Goal: Transaction & Acquisition: Purchase product/service

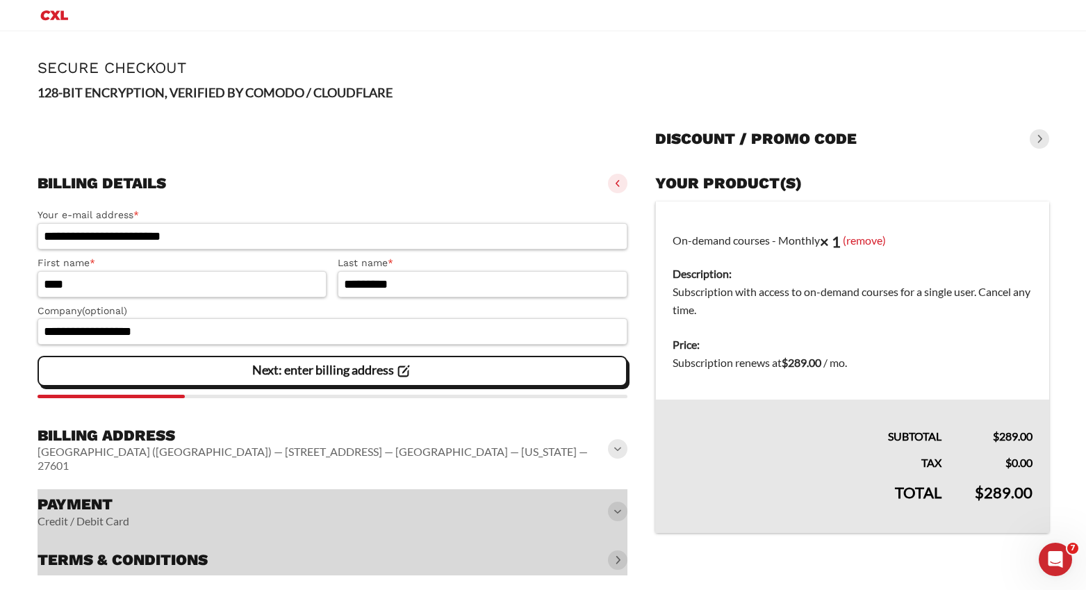
scroll to position [3, 0]
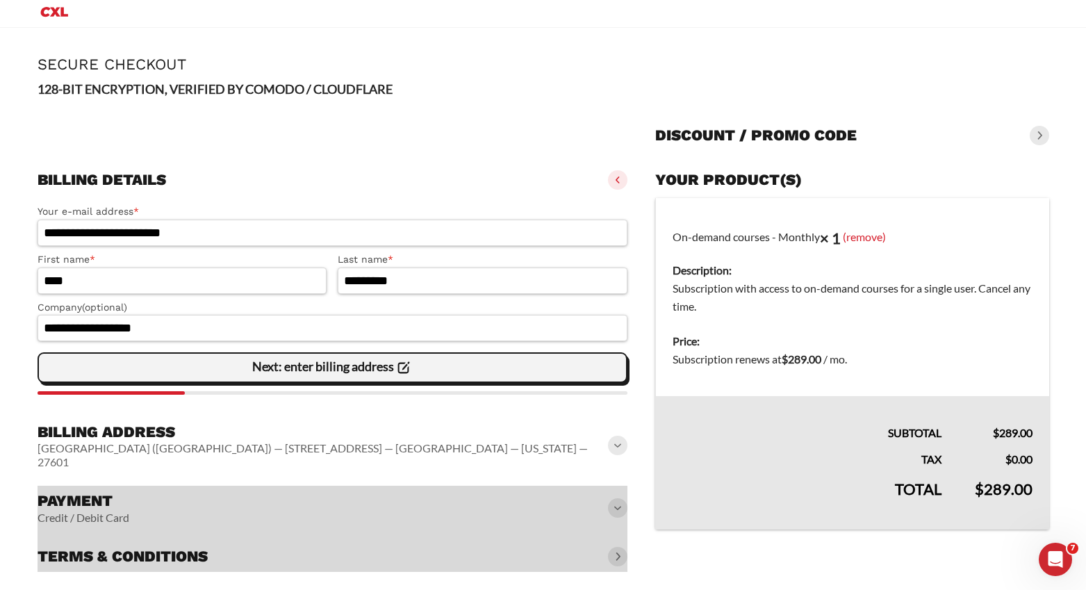
click at [429, 372] on div "Next: enter billing address" at bounding box center [333, 368] width 572 height 28
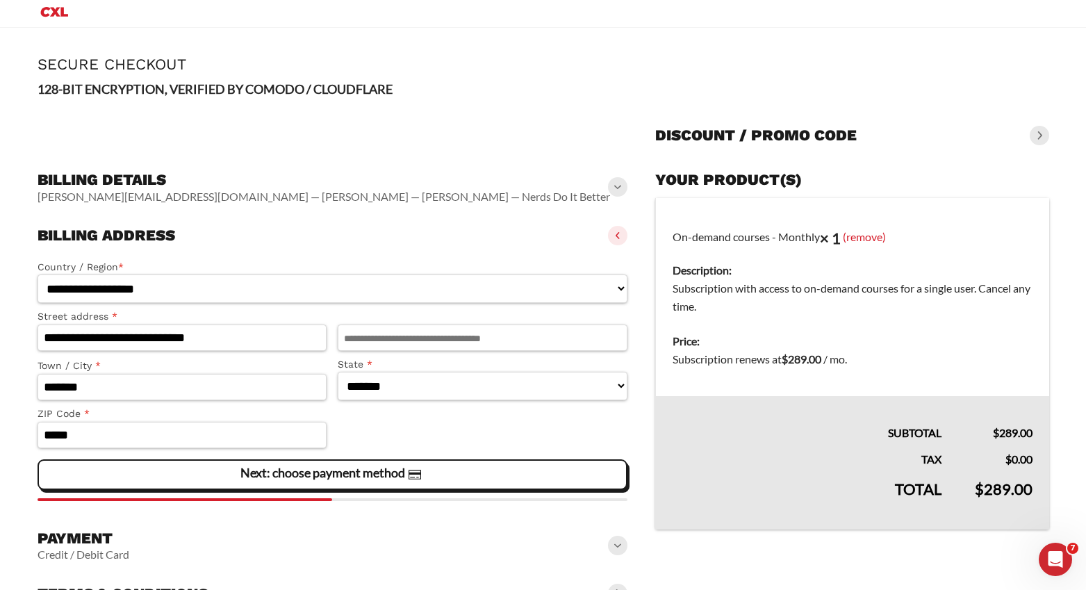
click at [0, 0] on slot "Next: choose payment method" at bounding box center [0, 0] width 0 height 0
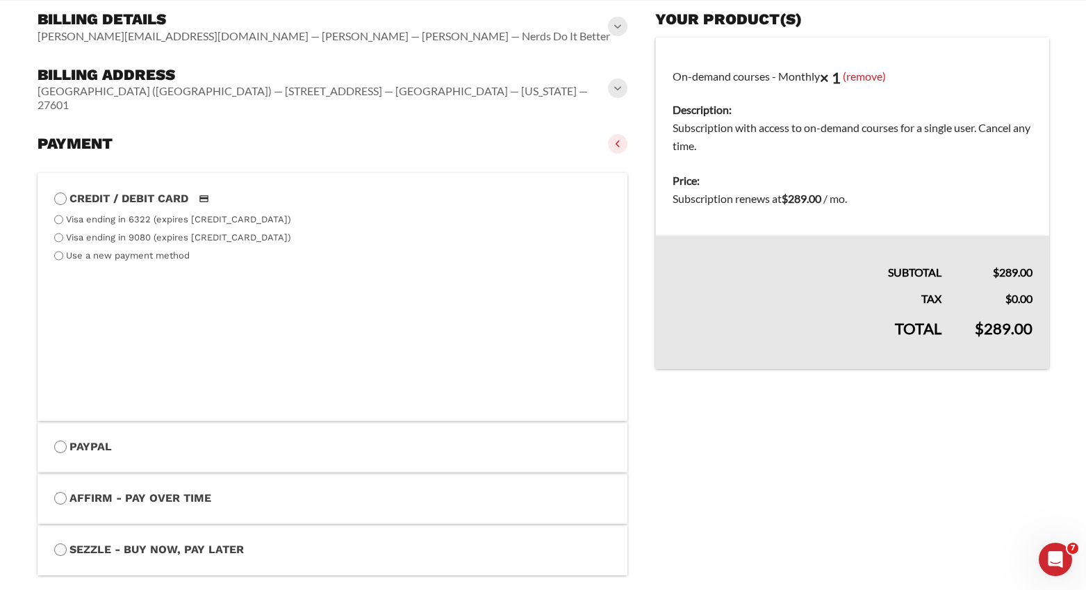
scroll to position [198, 0]
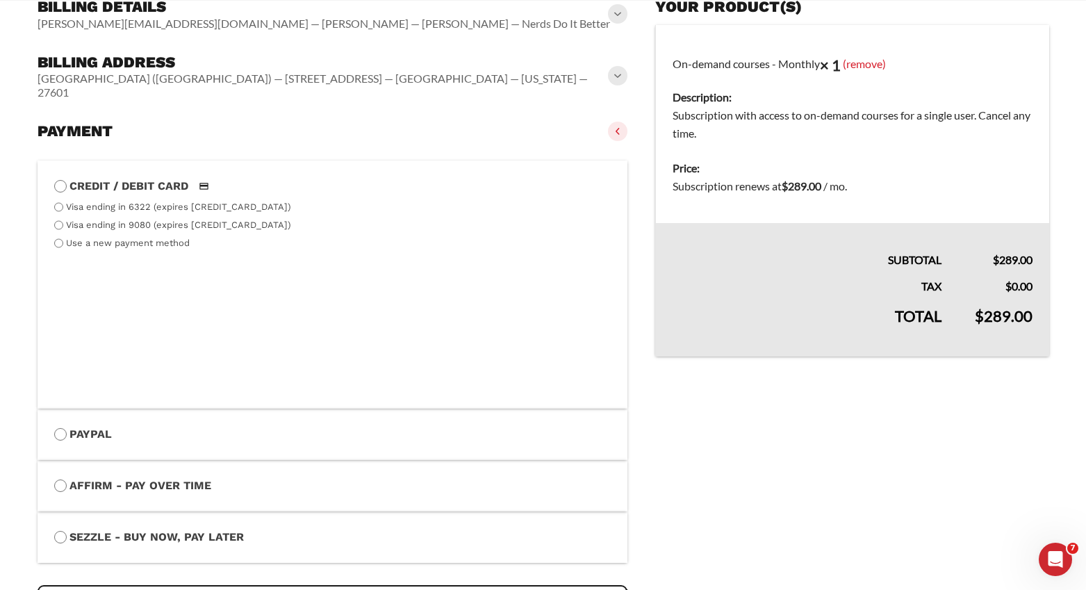
click at [816, 397] on vaadin-details "Your product(s) On-demand courses - Monthly × 1 (remove) Description: Subscript…" at bounding box center [851, 336] width 393 height 688
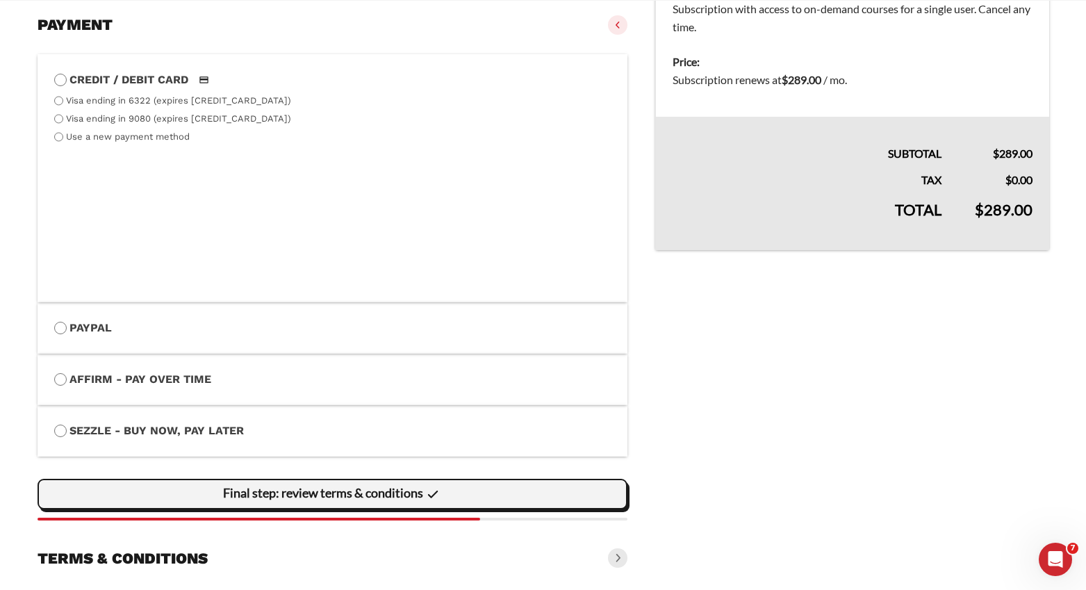
click at [511, 480] on div "Final step: review terms & conditions" at bounding box center [333, 494] width 572 height 28
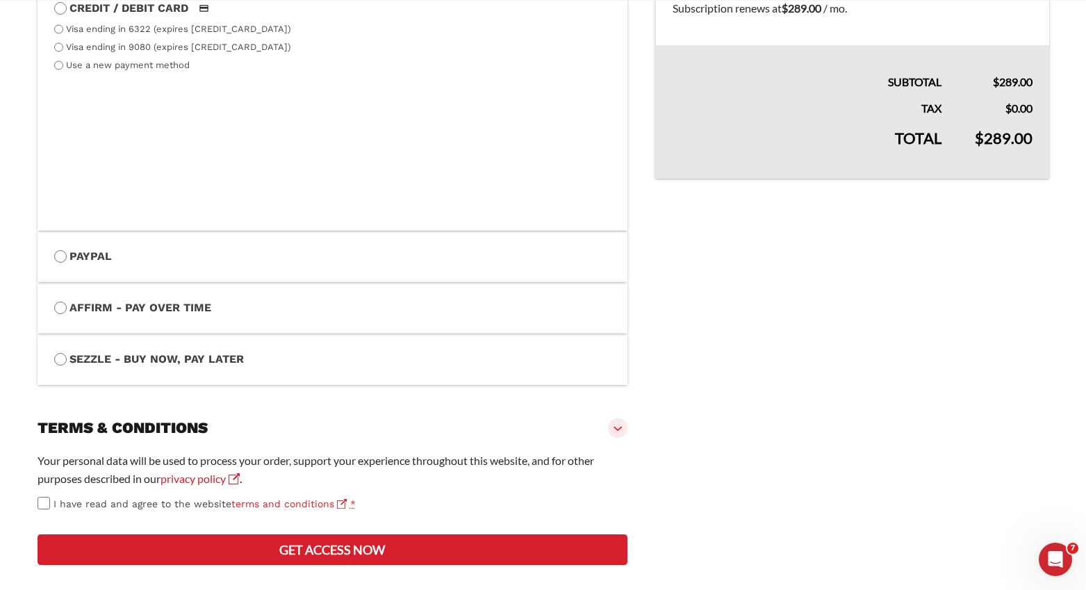
scroll to position [426, 0]
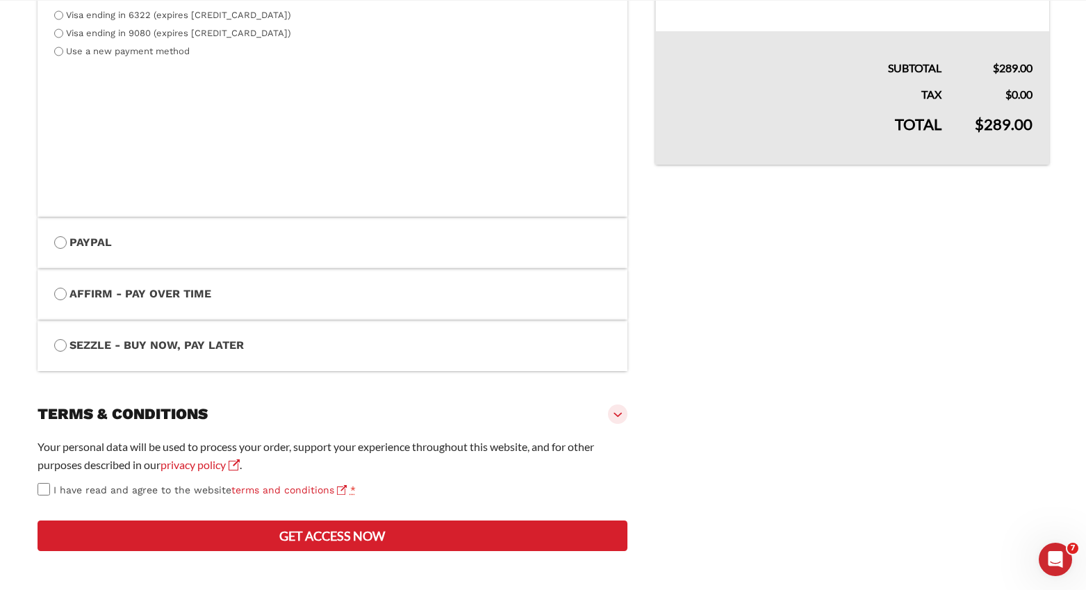
click at [222, 536] on button "Get access now" at bounding box center [333, 535] width 590 height 31
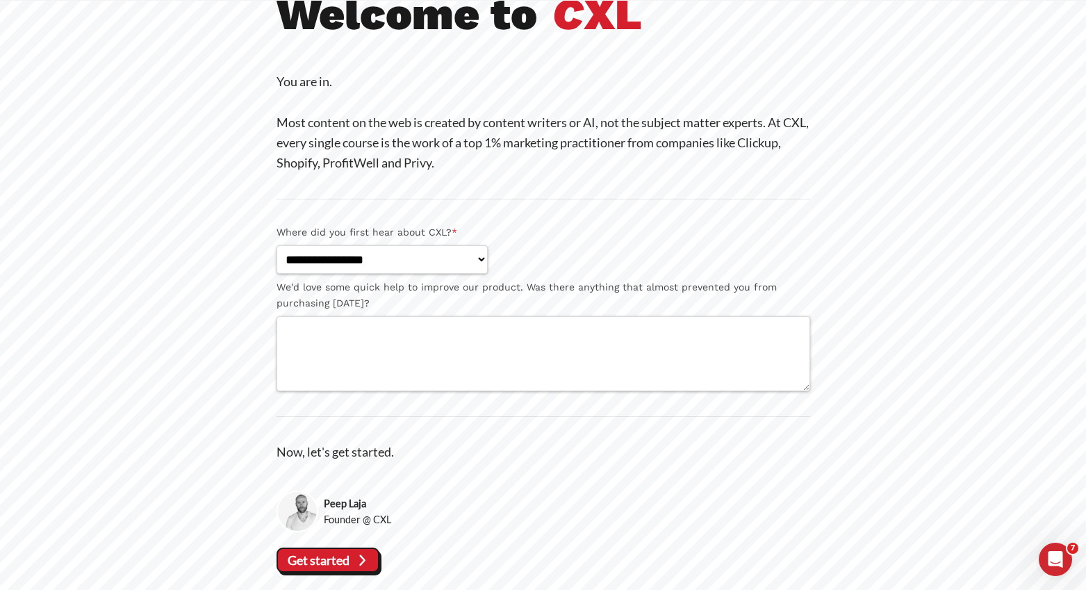
scroll to position [155, 0]
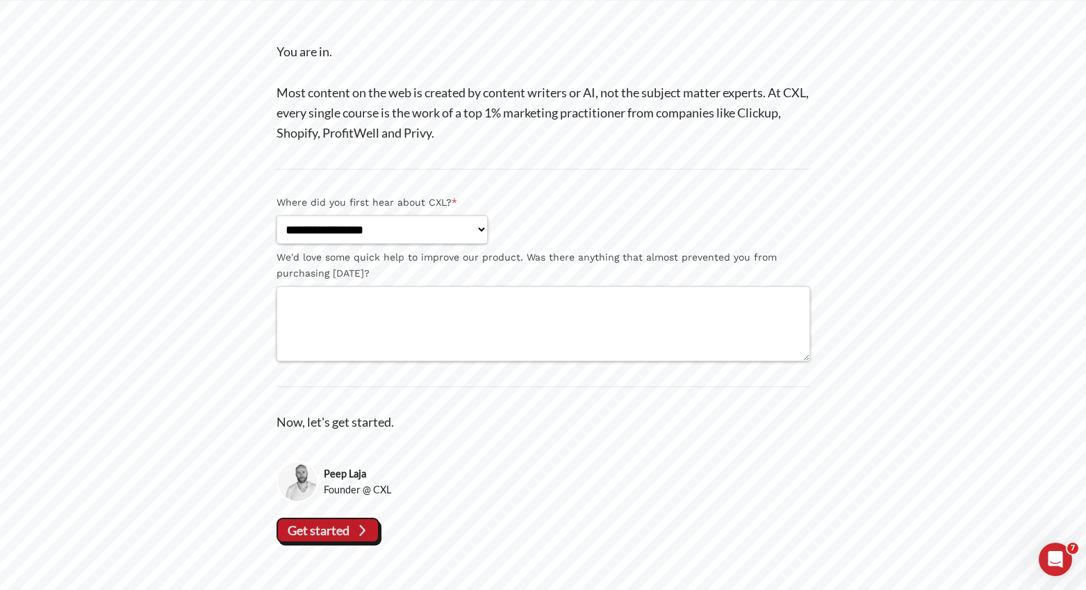
click at [0, 0] on slot "Get started" at bounding box center [0, 0] width 0 height 0
